Goal: Task Accomplishment & Management: Complete application form

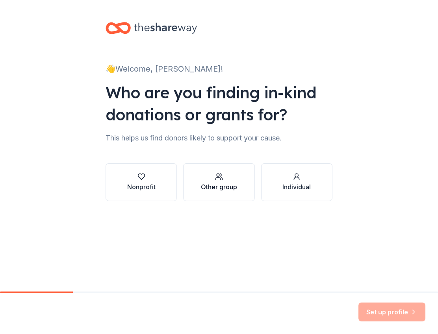
click at [217, 184] on div "Other group" at bounding box center [219, 186] width 36 height 9
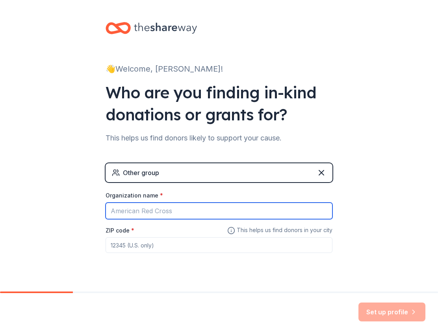
click at [180, 211] on input "Organization name *" at bounding box center [219, 211] width 227 height 17
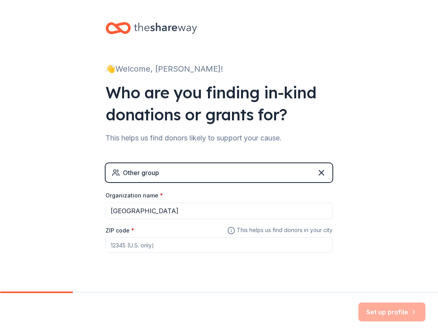
click at [167, 246] on input "ZIP code *" at bounding box center [219, 245] width 227 height 16
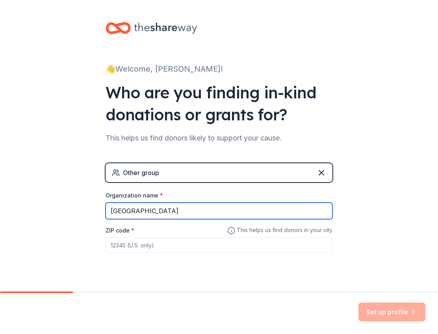
click at [142, 213] on input "Edgewood High School" at bounding box center [219, 211] width 227 height 17
type input "[GEOGRAPHIC_DATA]"
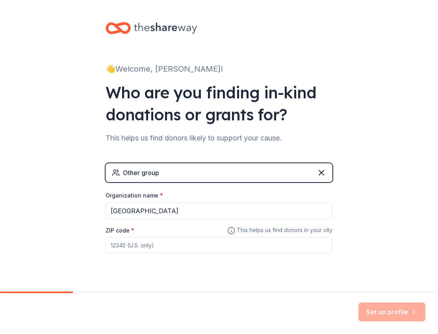
click at [160, 173] on div "Other group" at bounding box center [219, 172] width 227 height 19
click at [147, 247] on input "ZIP code *" at bounding box center [219, 245] width 227 height 16
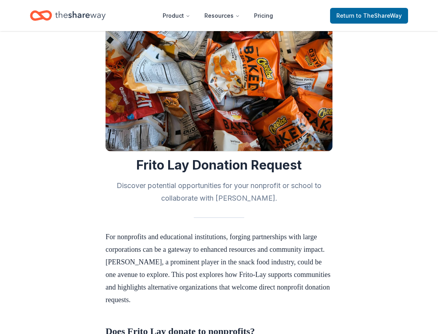
scroll to position [40, 0]
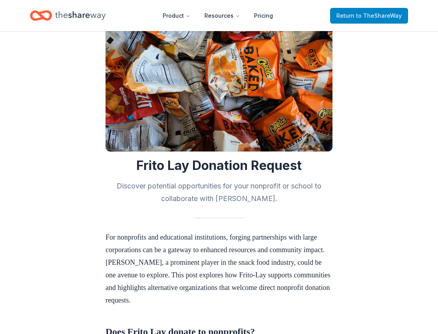
click at [380, 17] on span "to TheShareWay" at bounding box center [379, 15] width 46 height 7
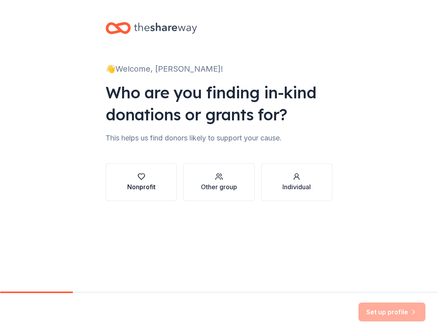
click at [139, 178] on icon "button" at bounding box center [141, 177] width 8 height 8
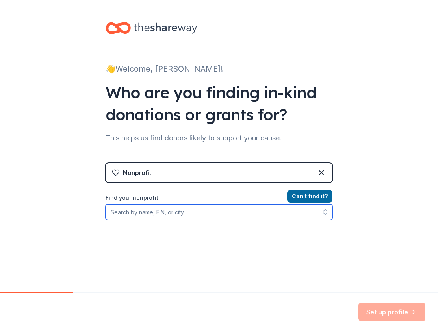
click at [189, 213] on input "Find your nonprofit" at bounding box center [219, 212] width 227 height 16
type input "[GEOGRAPHIC_DATA]"
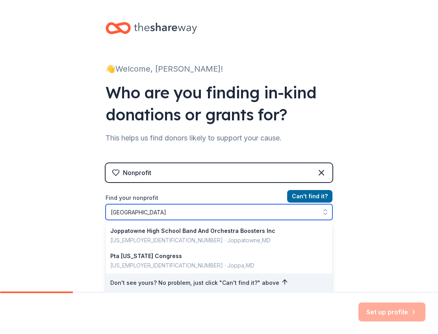
scroll to position [45, 0]
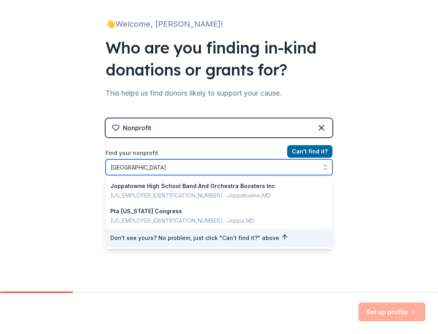
click at [184, 164] on input "[GEOGRAPHIC_DATA]" at bounding box center [219, 168] width 227 height 16
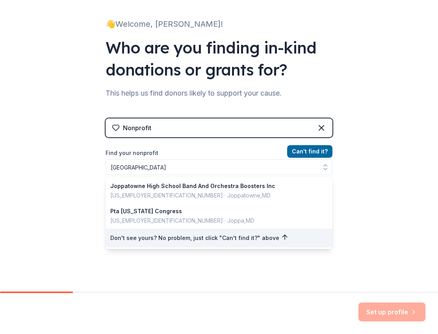
scroll to position [32, 0]
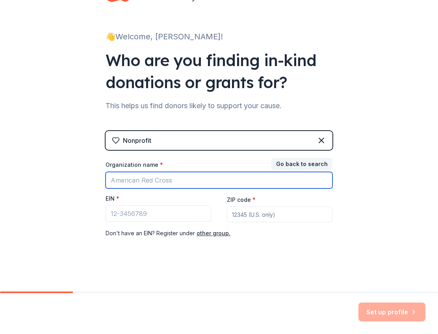
click at [174, 180] on input "Organization name *" at bounding box center [219, 180] width 227 height 17
type input "[GEOGRAPHIC_DATA]"
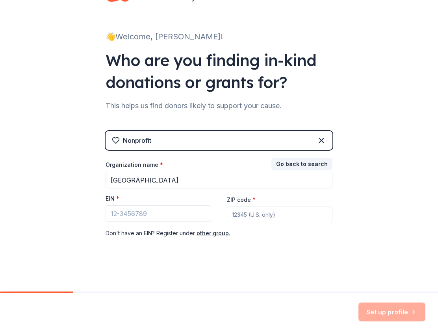
click at [246, 215] on input "ZIP code *" at bounding box center [280, 215] width 106 height 16
click at [301, 161] on button "Go back to search" at bounding box center [301, 164] width 61 height 13
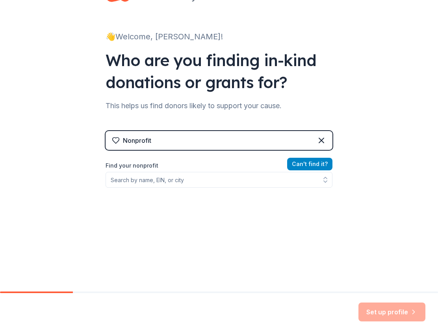
click at [302, 163] on button "Can ' t find it?" at bounding box center [309, 164] width 45 height 13
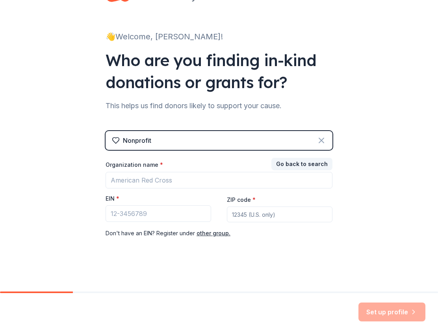
click at [318, 139] on icon at bounding box center [321, 140] width 9 height 9
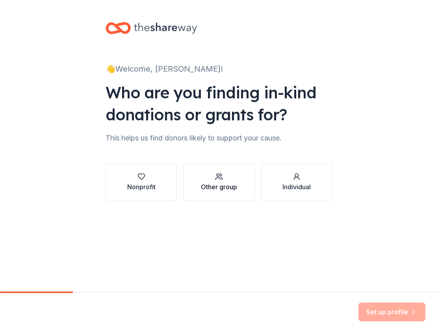
click at [230, 186] on div "Other group" at bounding box center [219, 186] width 36 height 9
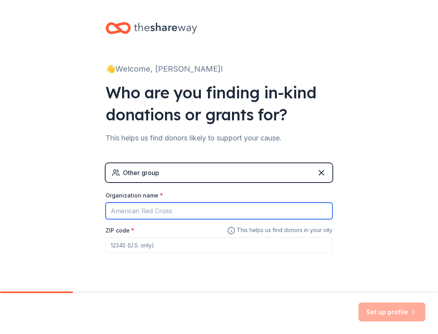
click at [164, 210] on input "Organization name *" at bounding box center [219, 211] width 227 height 17
type input "[GEOGRAPHIC_DATA]"
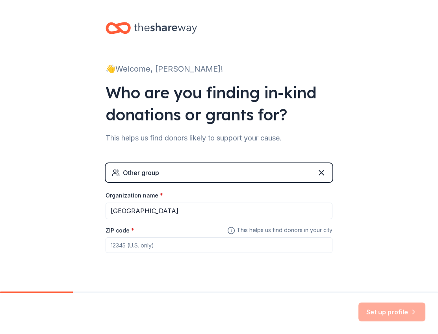
click at [150, 245] on input "ZIP code *" at bounding box center [219, 245] width 227 height 16
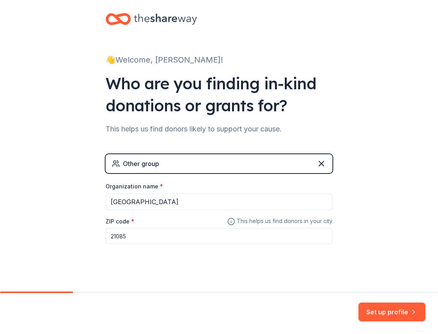
scroll to position [15, 0]
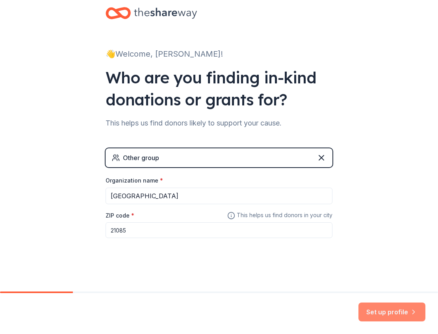
type input "21085"
click at [401, 310] on button "Set up profile" at bounding box center [391, 312] width 67 height 19
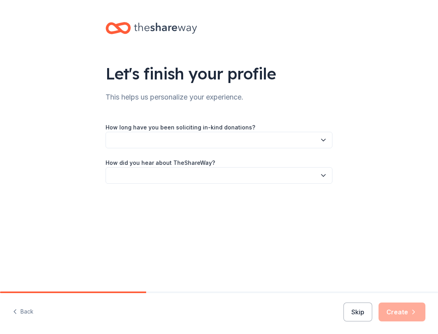
click at [322, 139] on icon "button" at bounding box center [323, 140] width 8 height 8
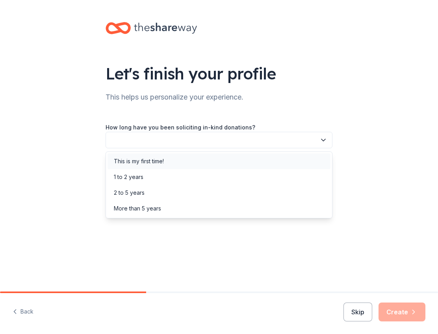
click at [297, 158] on div "This is my first time!" at bounding box center [219, 162] width 223 height 16
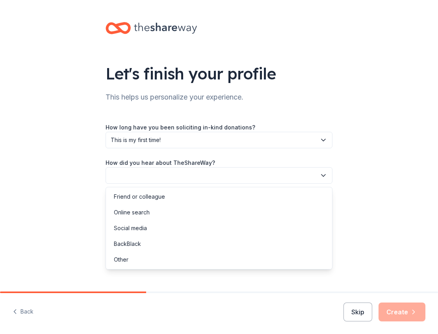
click at [323, 173] on icon "button" at bounding box center [323, 176] width 8 height 8
click at [208, 232] on div "Social media" at bounding box center [219, 229] width 223 height 16
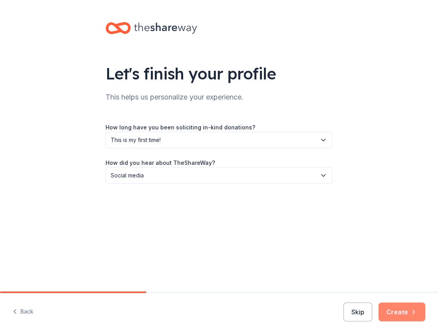
click at [397, 311] on button "Create" at bounding box center [402, 312] width 47 height 19
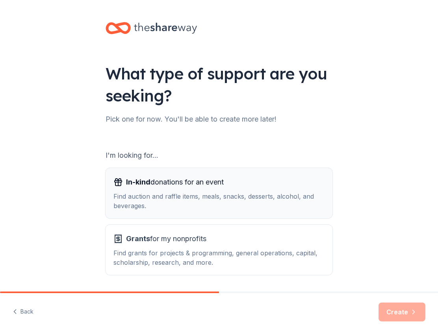
click at [165, 197] on div "Find auction and raffle items, meals, snacks, desserts, alcohol, and beverages." at bounding box center [218, 201] width 211 height 19
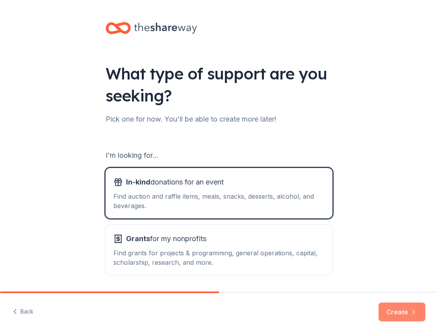
click at [400, 309] on button "Create" at bounding box center [402, 312] width 47 height 19
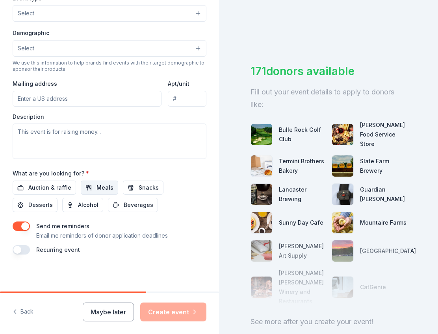
click at [96, 183] on span "Meals" at bounding box center [104, 187] width 17 height 9
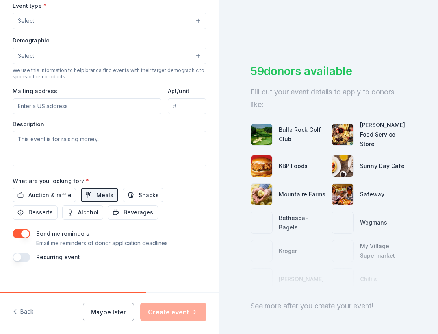
scroll to position [232, 0]
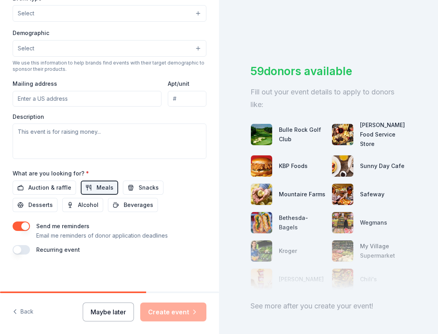
click at [111, 311] on button "Maybe later" at bounding box center [108, 312] width 51 height 19
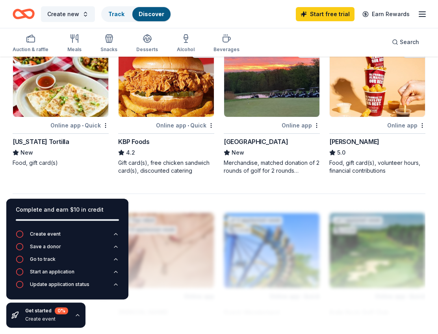
scroll to position [683, 0]
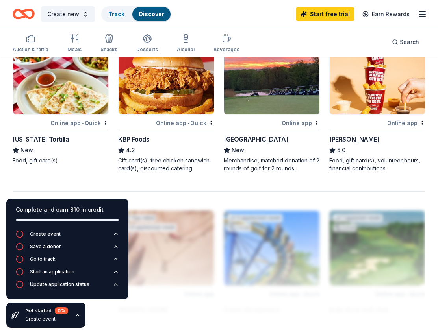
click at [390, 120] on div "Online app" at bounding box center [406, 123] width 38 height 10
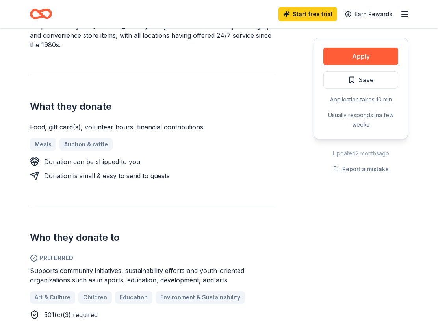
scroll to position [241, 0]
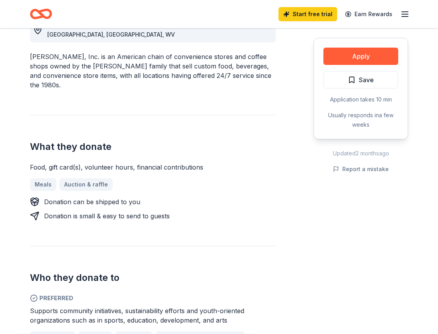
click at [41, 178] on div "Meals Auction & raffle" at bounding box center [153, 184] width 246 height 13
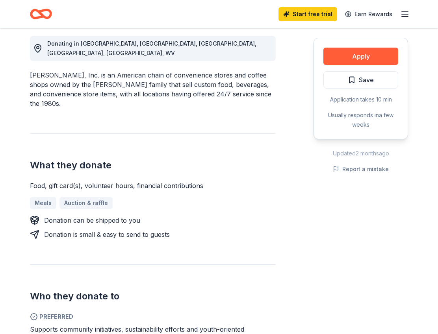
scroll to position [201, 0]
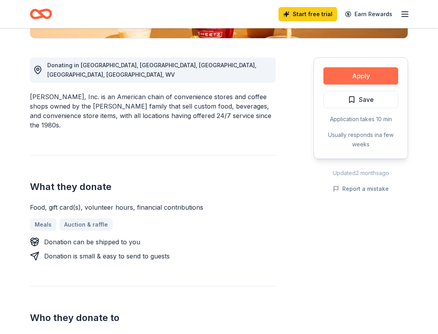
click at [366, 72] on button "Apply" at bounding box center [360, 75] width 75 height 17
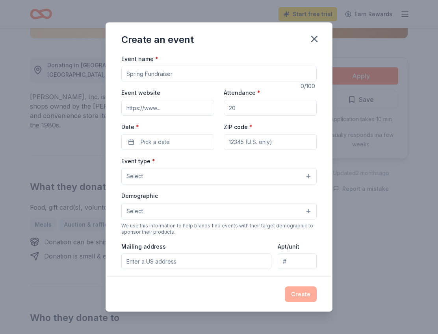
click at [178, 73] on input "Event name *" at bounding box center [218, 74] width 195 height 16
click at [312, 38] on icon "button" at bounding box center [314, 38] width 11 height 11
